Goal: Information Seeking & Learning: Learn about a topic

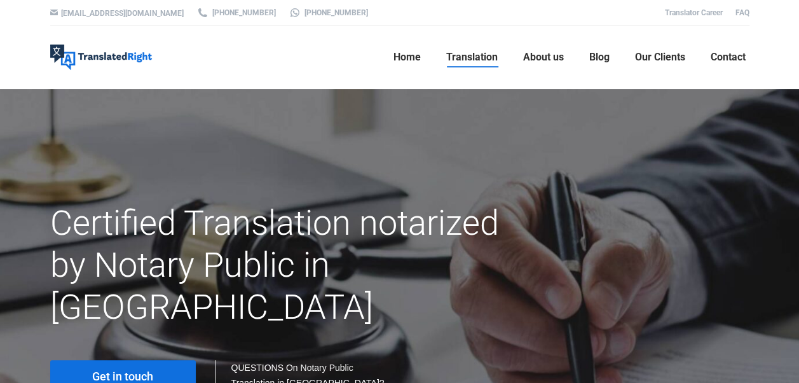
scroll to position [64, 0]
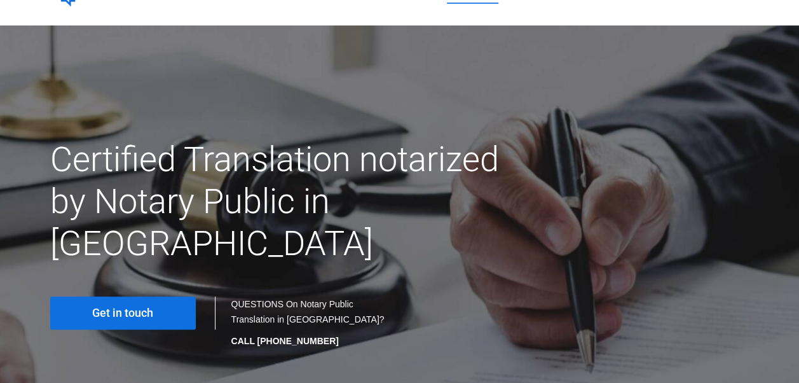
click at [117, 306] on span "Get in touch" at bounding box center [122, 312] width 61 height 13
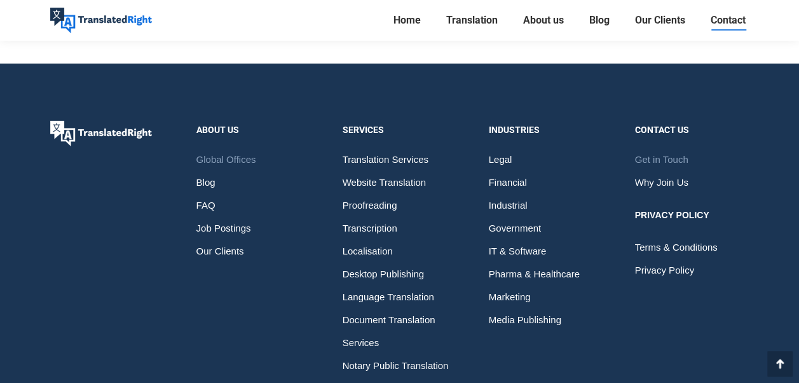
scroll to position [2098, 0]
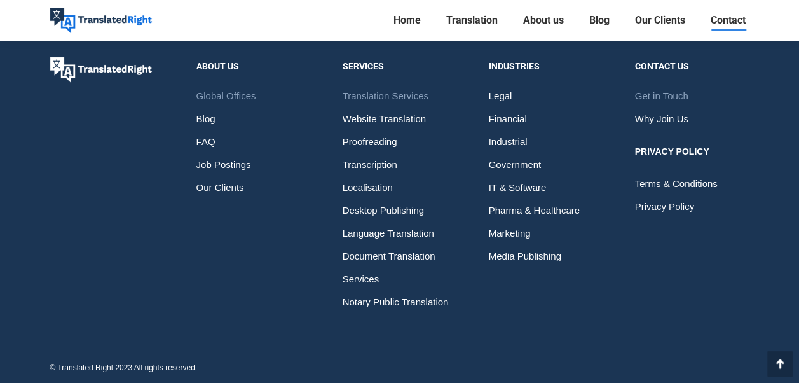
click at [407, 95] on span "Translation Services" at bounding box center [386, 96] width 86 height 23
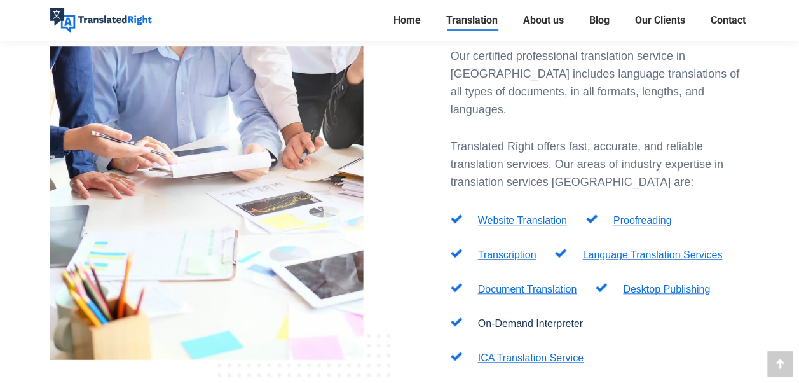
scroll to position [445, 0]
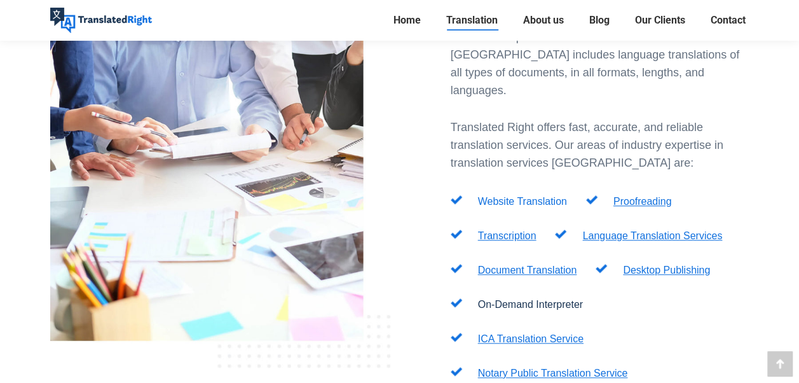
click at [535, 196] on link "Website Translation" at bounding box center [522, 201] width 89 height 11
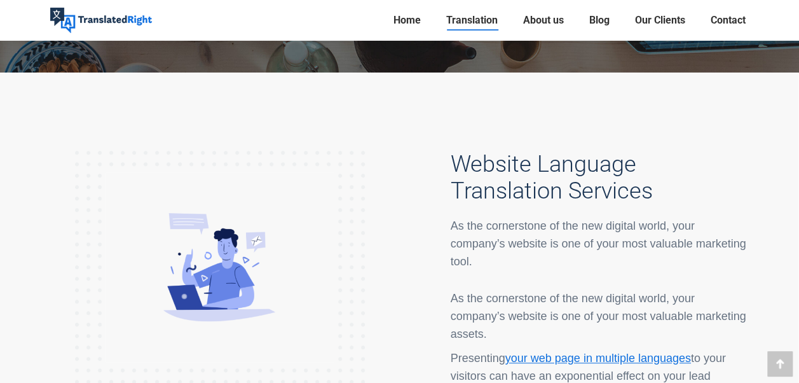
scroll to position [254, 0]
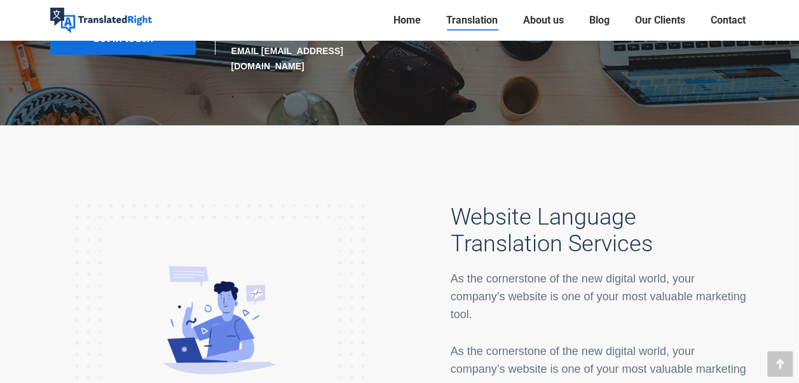
click at [464, 23] on span "Translation" at bounding box center [471, 20] width 51 height 13
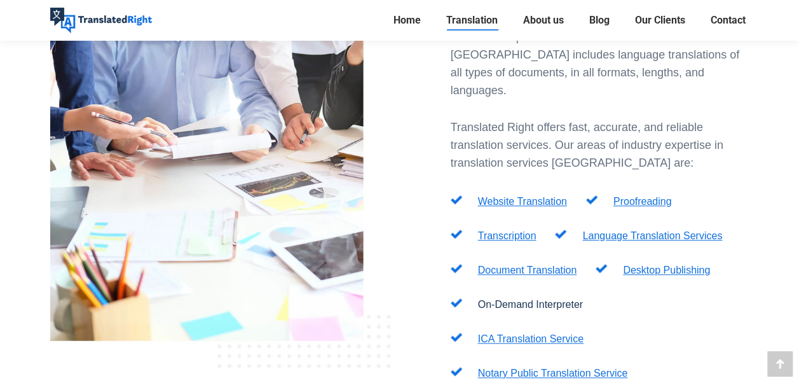
scroll to position [508, 0]
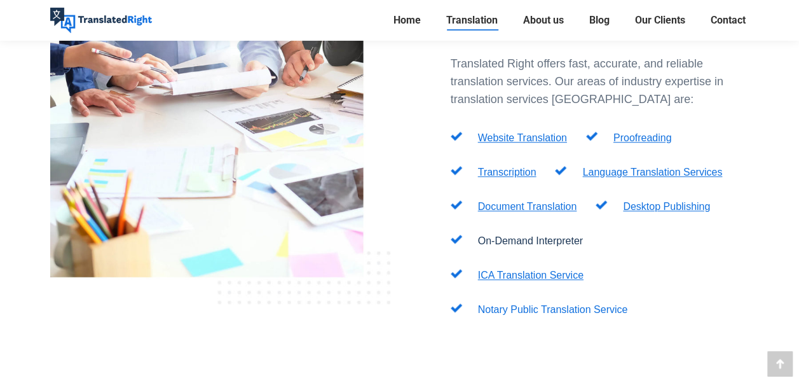
click at [539, 304] on link "Notary Public Translation Service" at bounding box center [553, 309] width 150 height 11
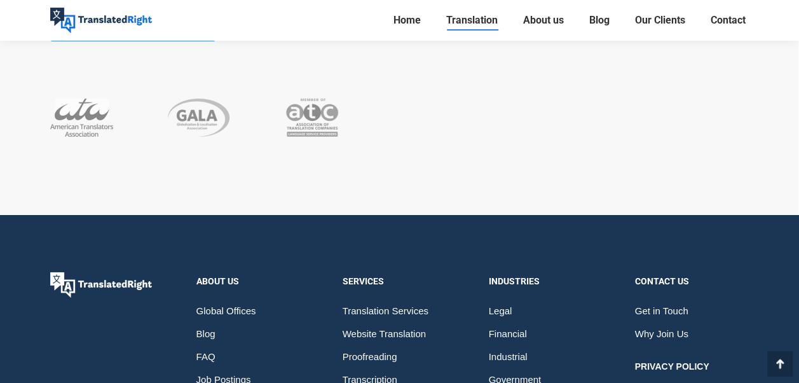
scroll to position [6975, 0]
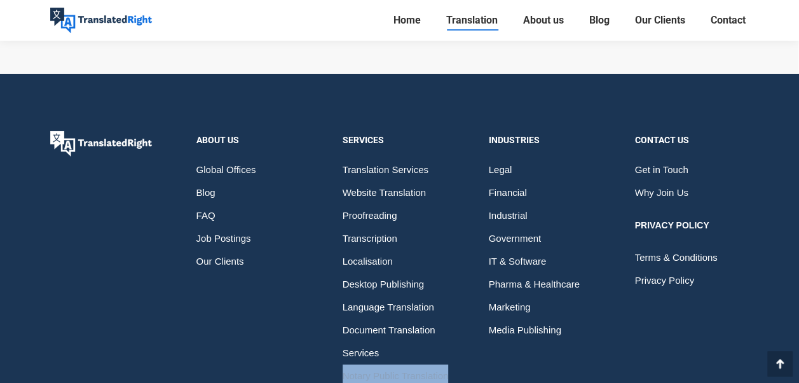
drag, startPoint x: 458, startPoint y: 296, endPoint x: 341, endPoint y: 294, distance: 117.0
click at [341, 294] on section "Services Translation Services Website Translation Proofreading Transcription Lo…" at bounding box center [400, 259] width 146 height 256
copy span "Notary Public Translation"
